Goal: Information Seeking & Learning: Learn about a topic

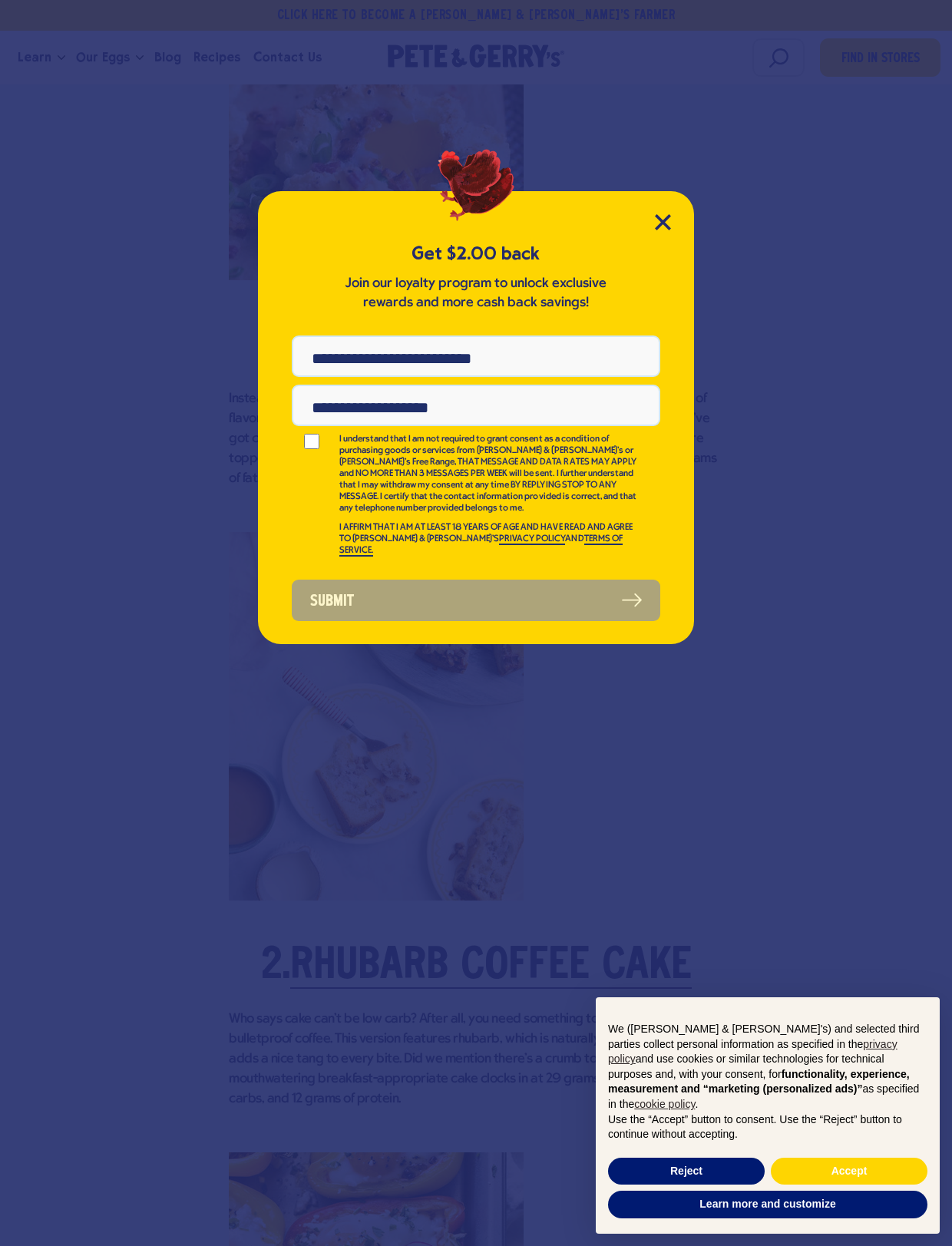
click at [639, 208] on div "Get $2.00 back Join our loyalty program to unlock exclusive rewards and more ca…" at bounding box center [476, 418] width 436 height 453
click at [655, 221] on icon "Close Modal" at bounding box center [662, 222] width 16 height 16
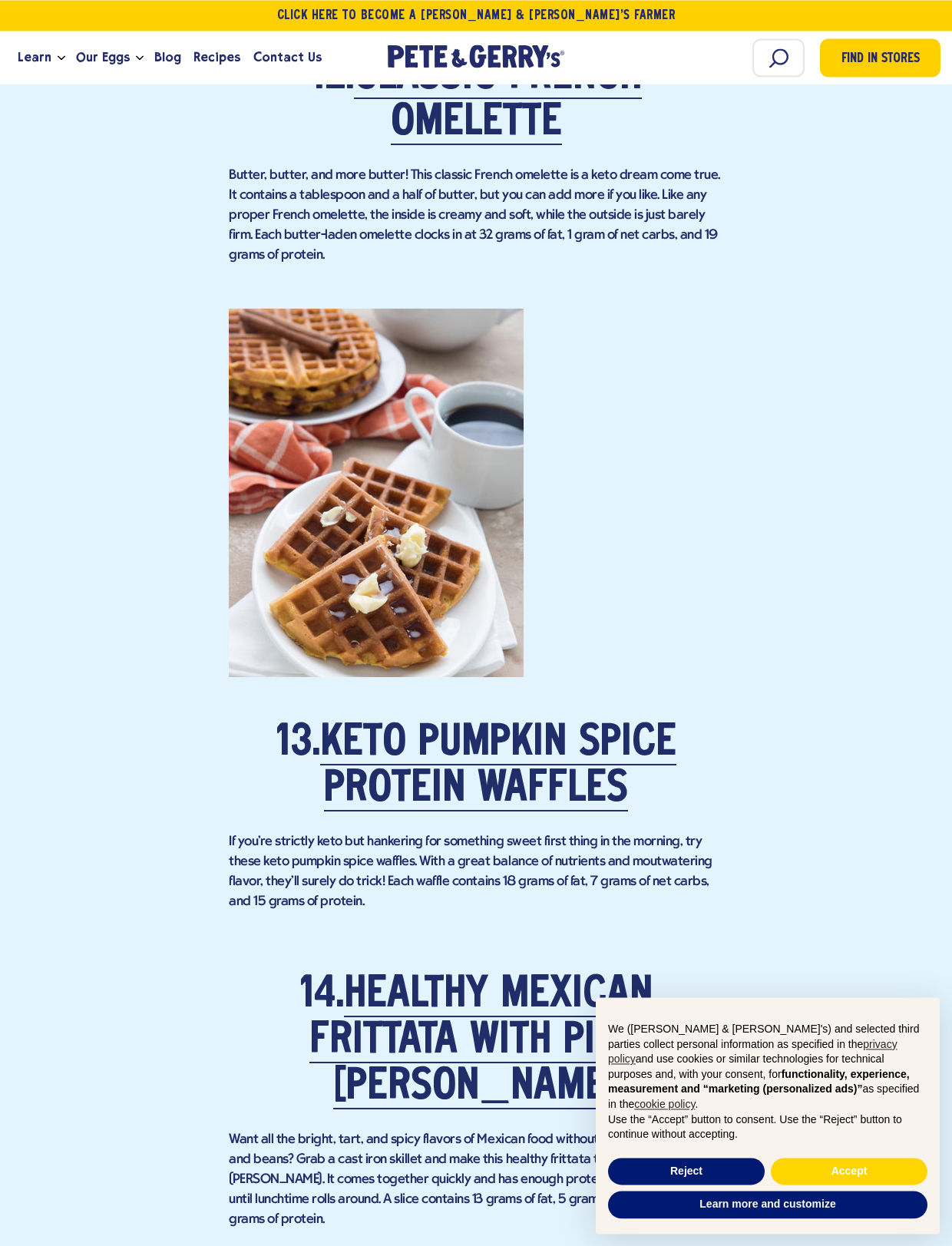
scroll to position [8586, 0]
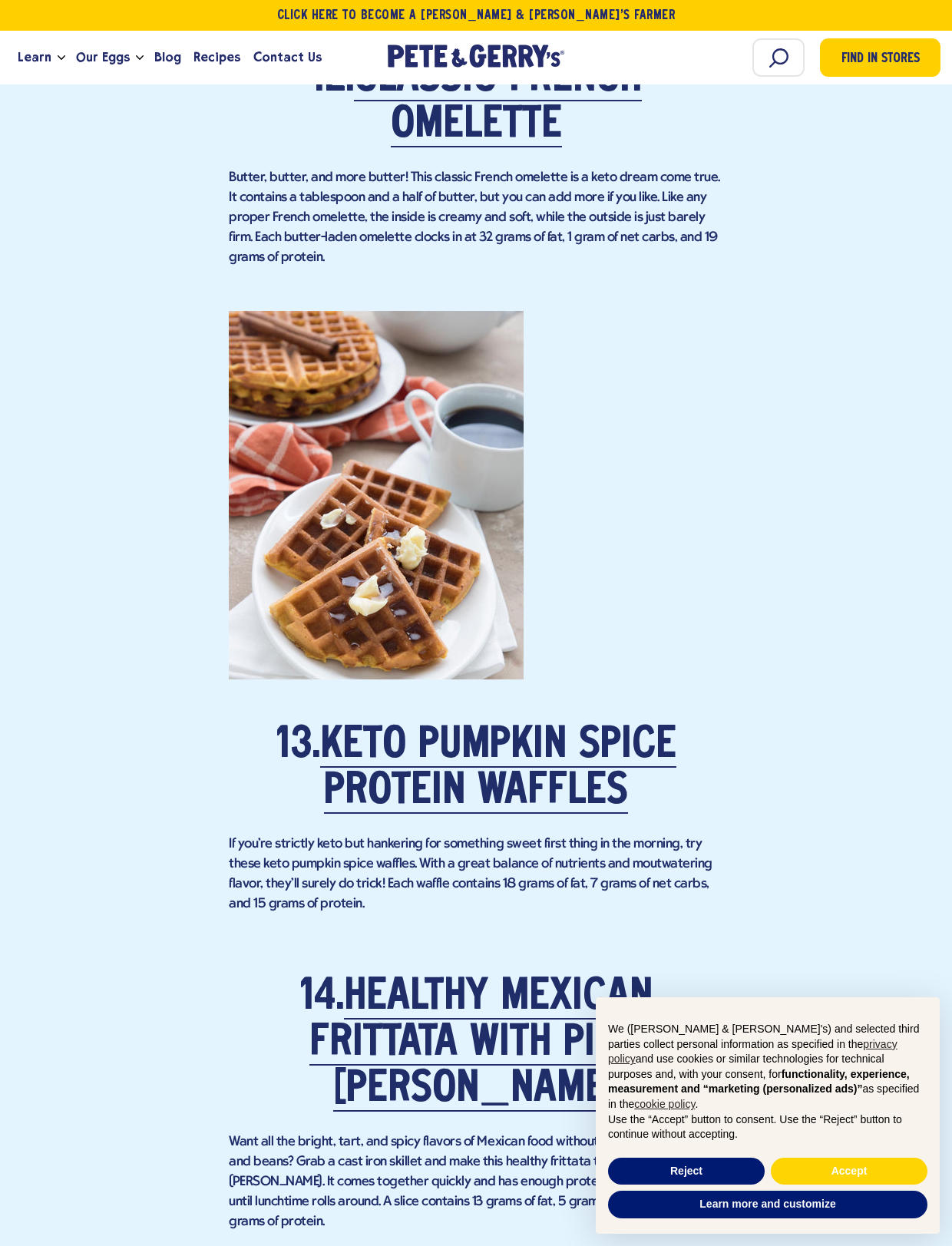
click at [514, 762] on link "Keto Pumpkin Spice Protein Waffles" at bounding box center [497, 769] width 356 height 89
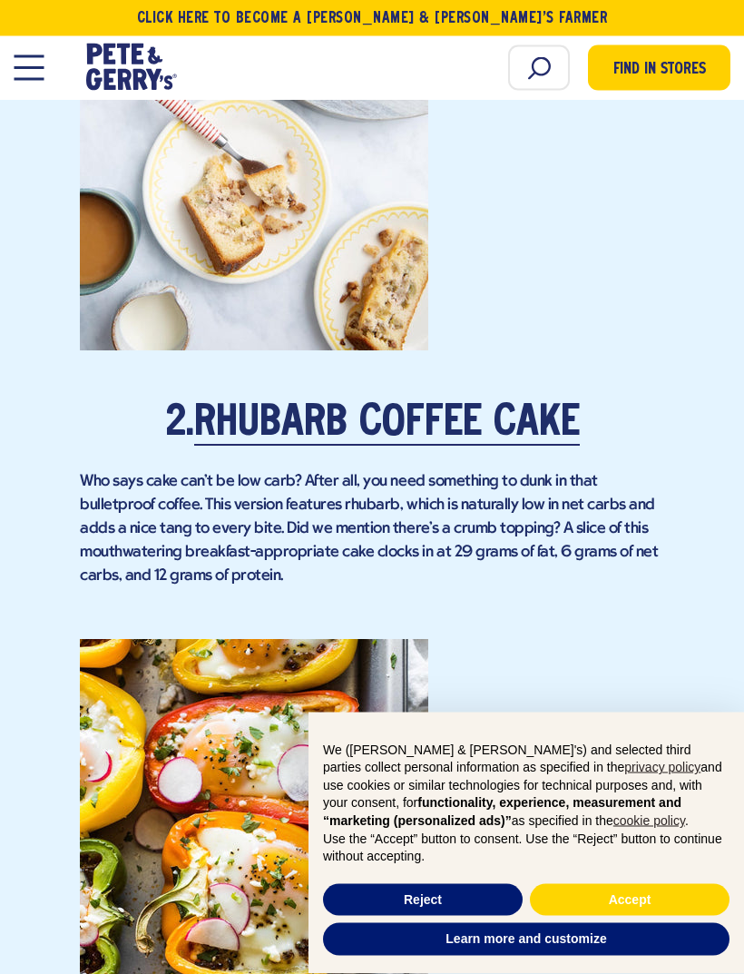
scroll to position [2178, 0]
click at [564, 403] on link "Rhubarb Coffee Cake" at bounding box center [387, 424] width 386 height 43
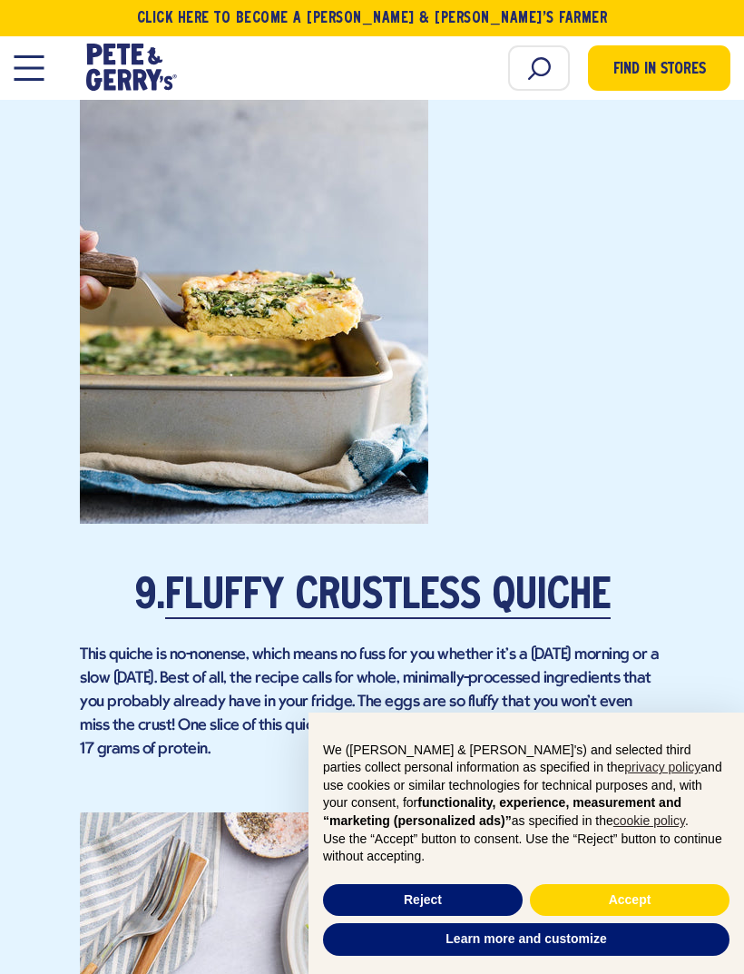
scroll to position [7140, 0]
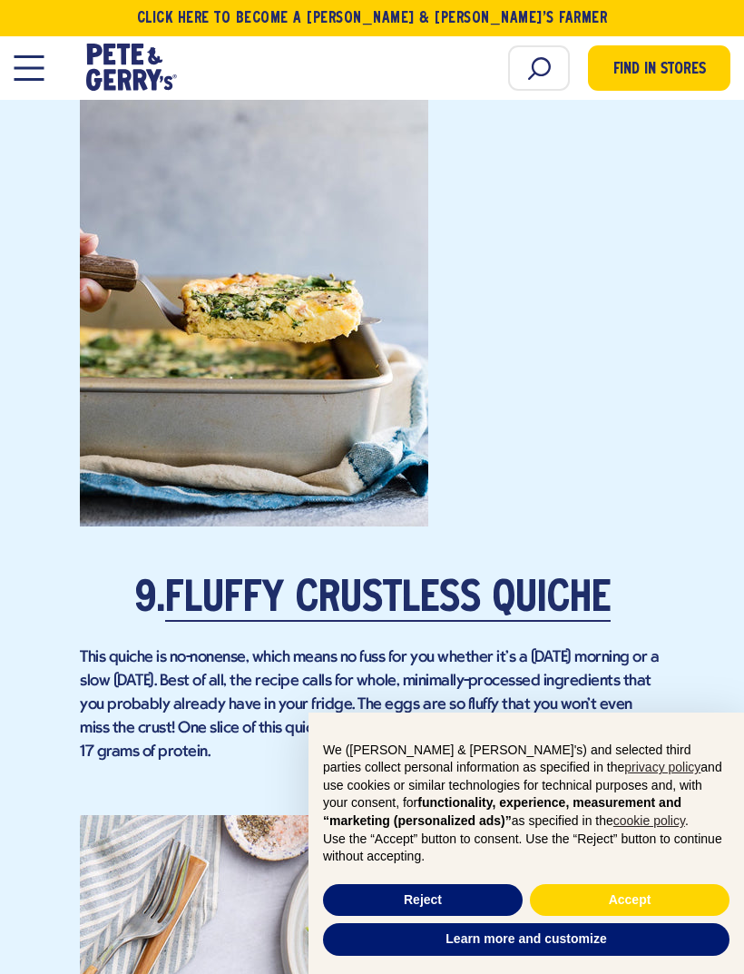
click at [380, 592] on link "Fluffy Crustless Quiche" at bounding box center [388, 600] width 446 height 43
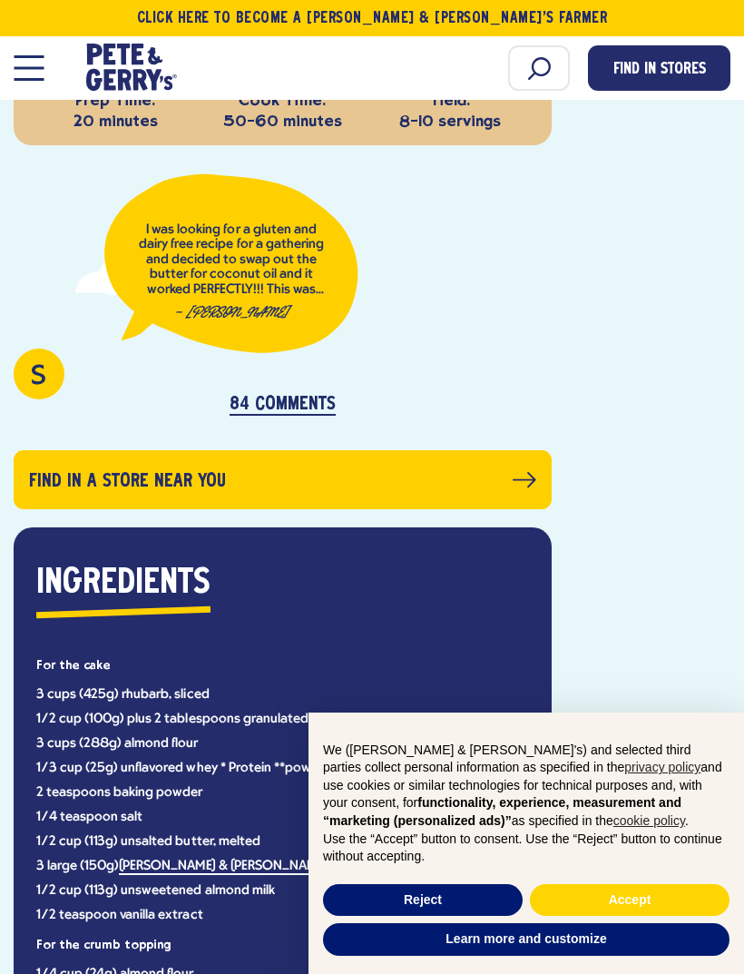
scroll to position [773, 0]
